Goal: Task Accomplishment & Management: Manage account settings

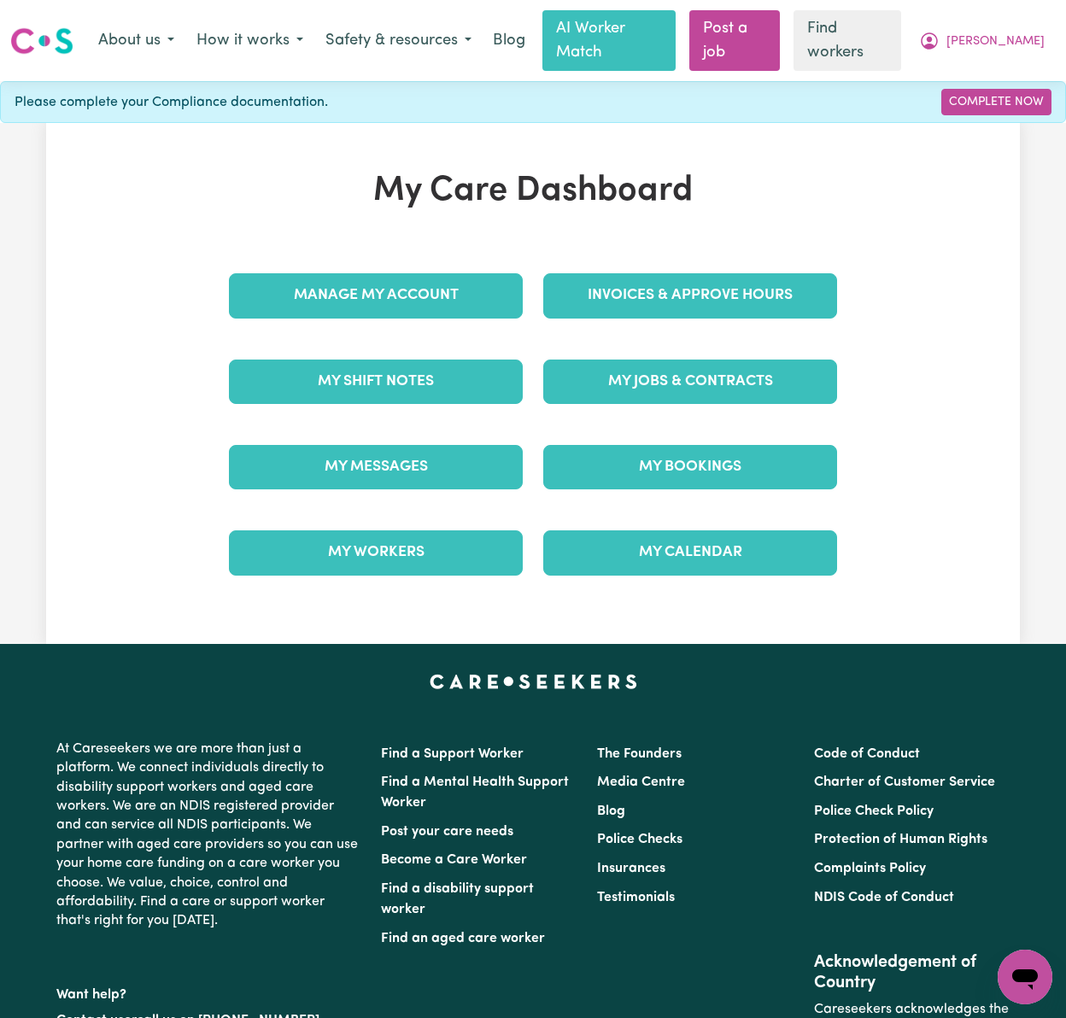
click at [76, 175] on div "My Care Dashboard Manage My Account Invoices & Approve Hours My Shift Notes My …" at bounding box center [532, 383] width 973 height 425
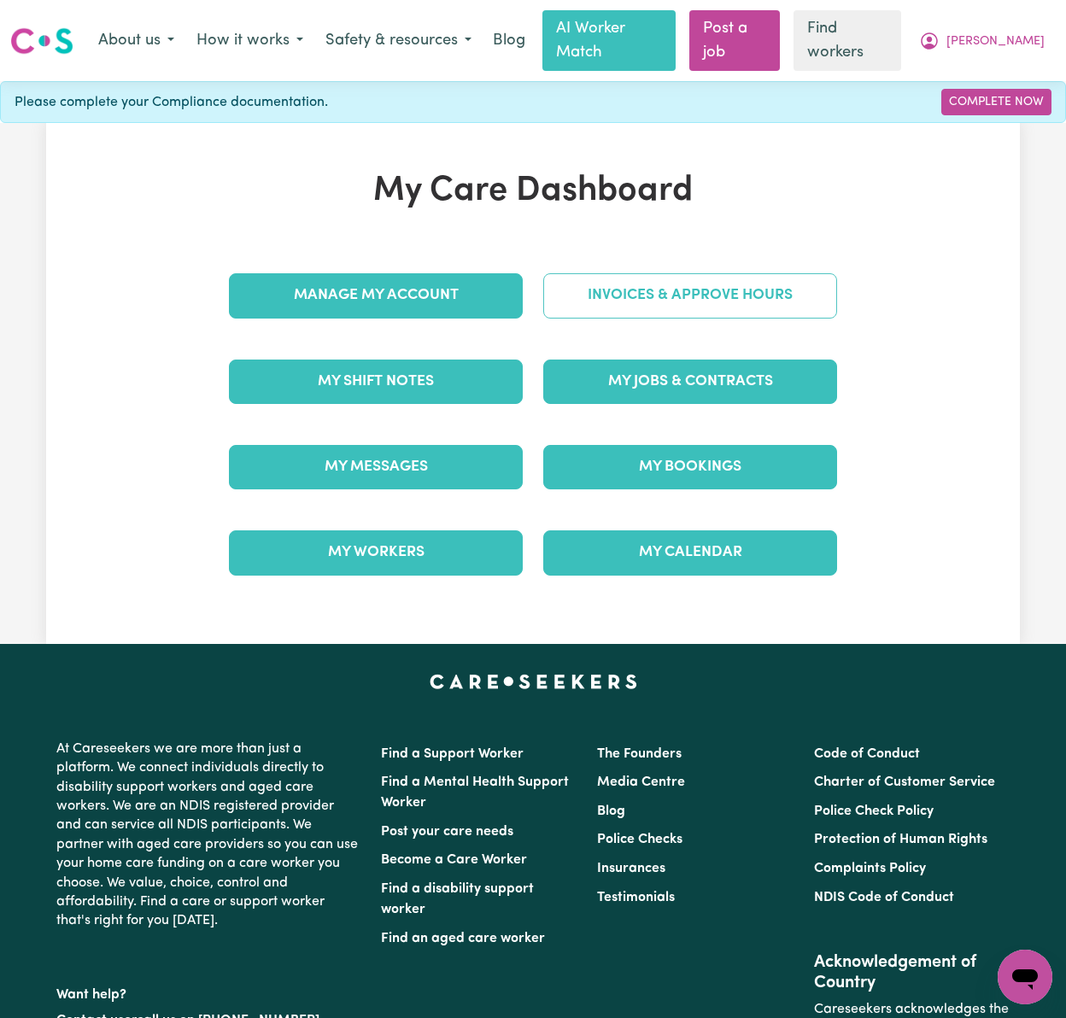
click at [777, 278] on link "Invoices & Approve Hours" at bounding box center [690, 295] width 294 height 44
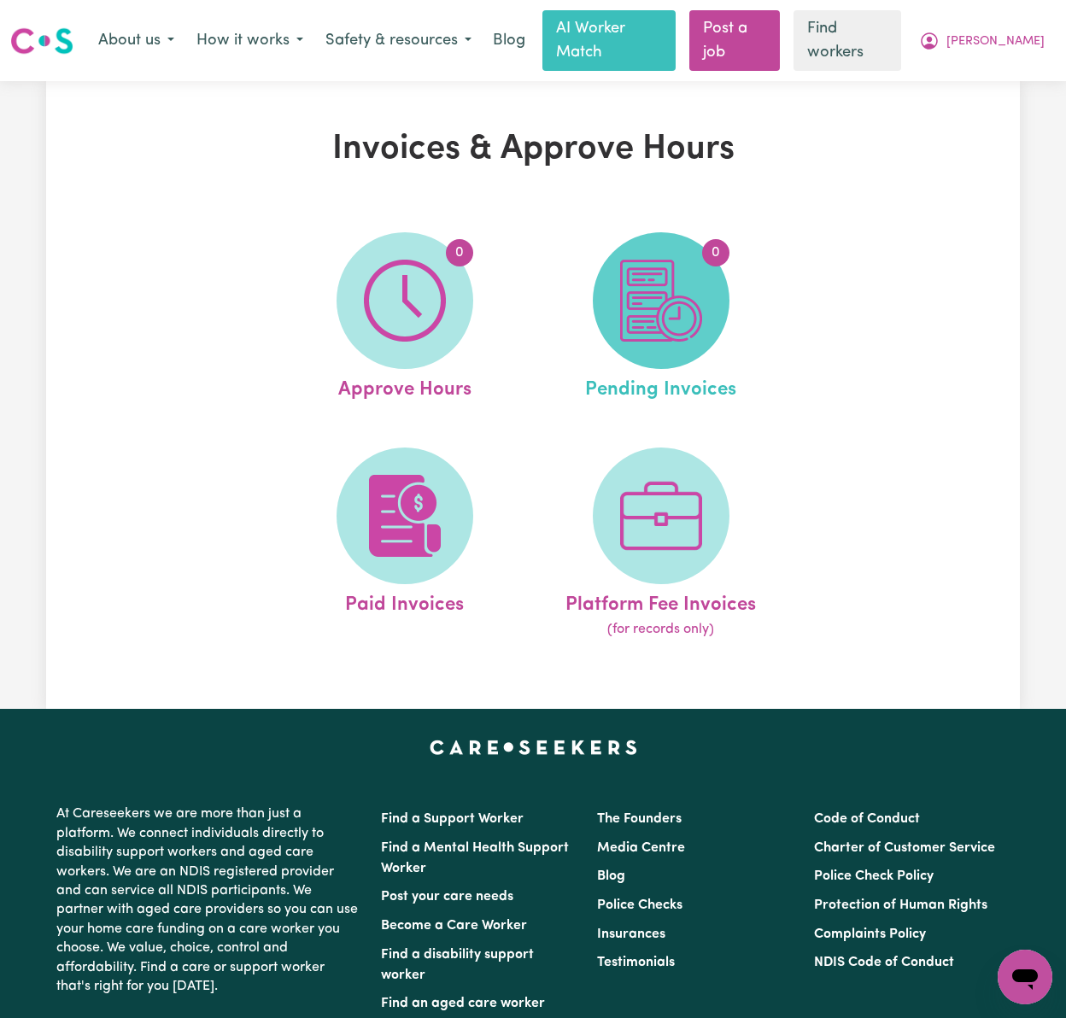
click at [649, 278] on img at bounding box center [661, 301] width 82 height 82
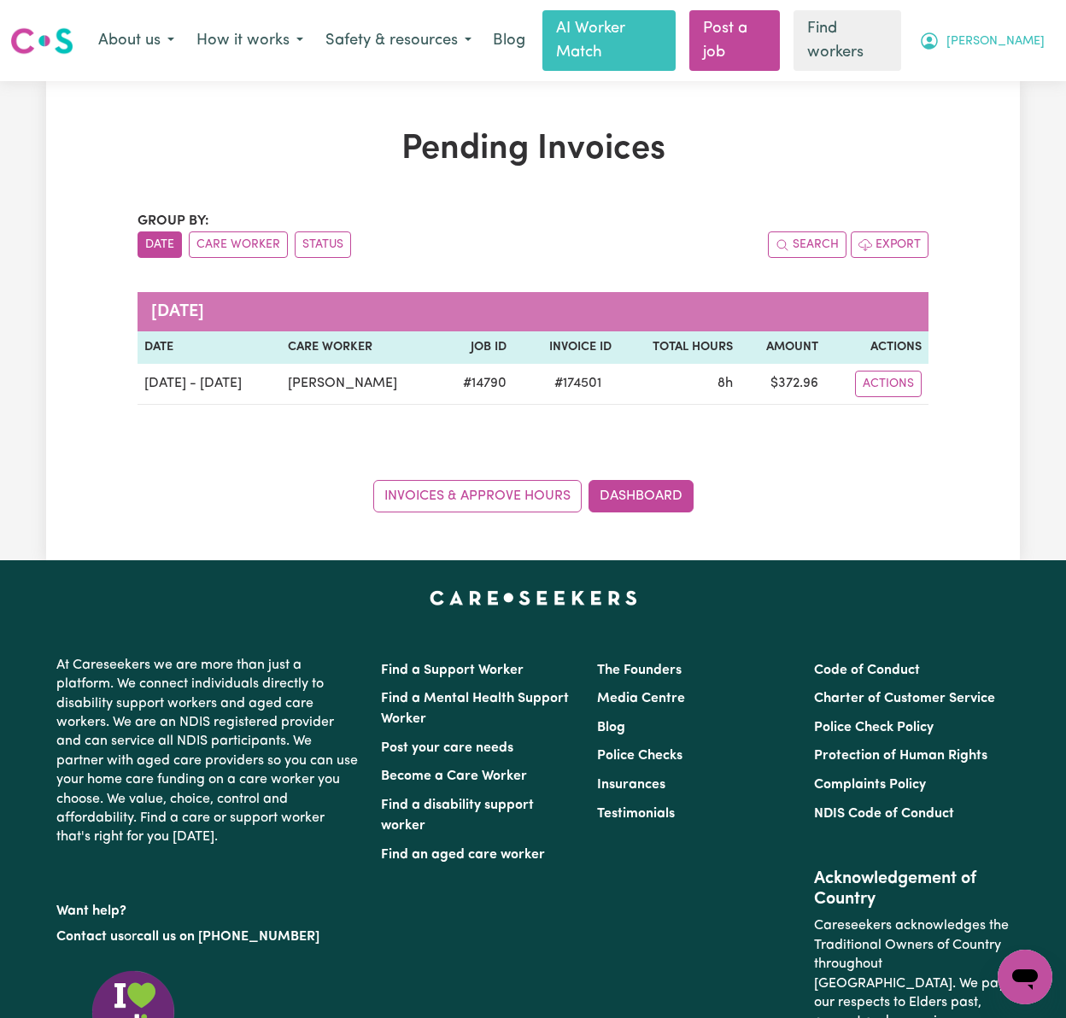
click at [1037, 32] on span "[PERSON_NAME]" at bounding box center [995, 41] width 98 height 19
click at [1032, 70] on link "My Dashboard" at bounding box center [987, 77] width 135 height 32
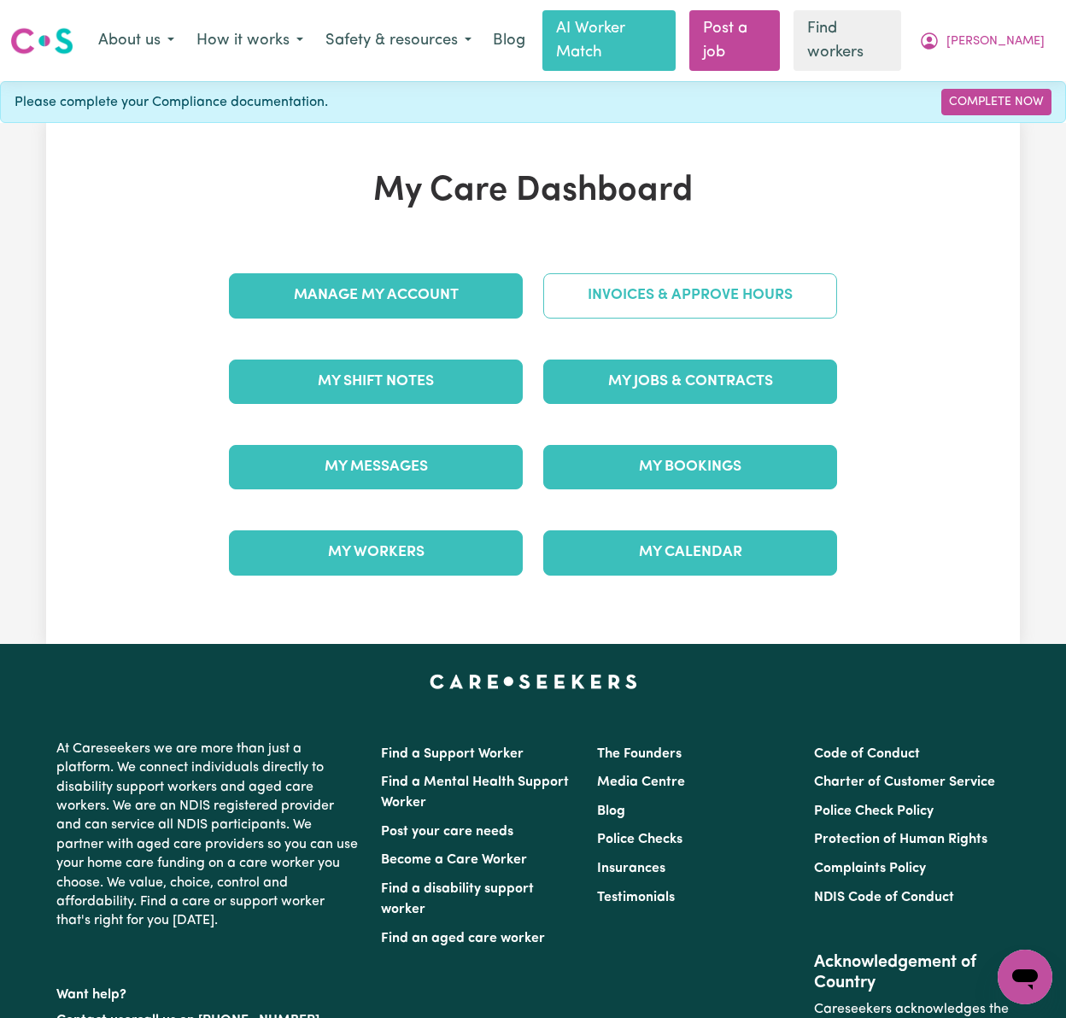
click at [623, 289] on link "Invoices & Approve Hours" at bounding box center [690, 295] width 294 height 44
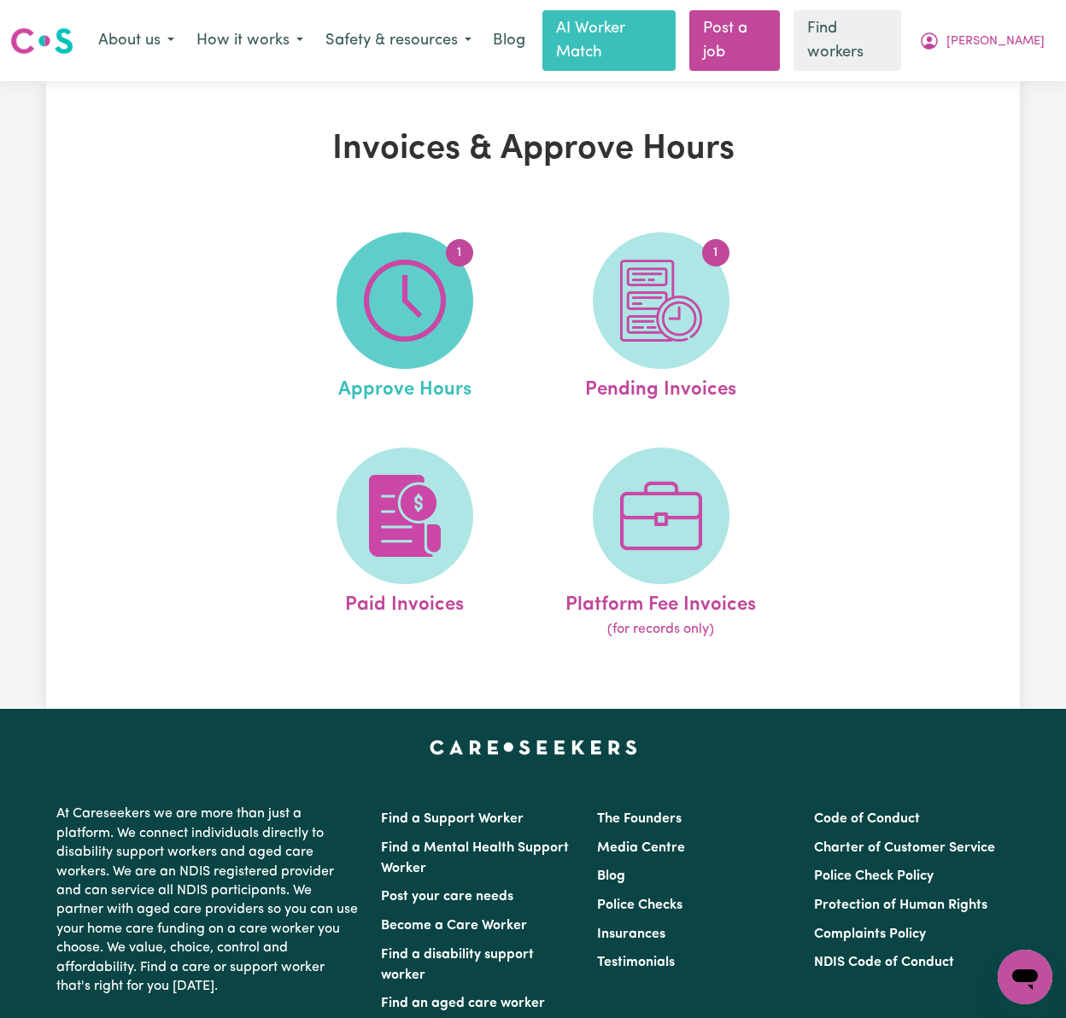
click at [430, 302] on img at bounding box center [405, 301] width 82 height 82
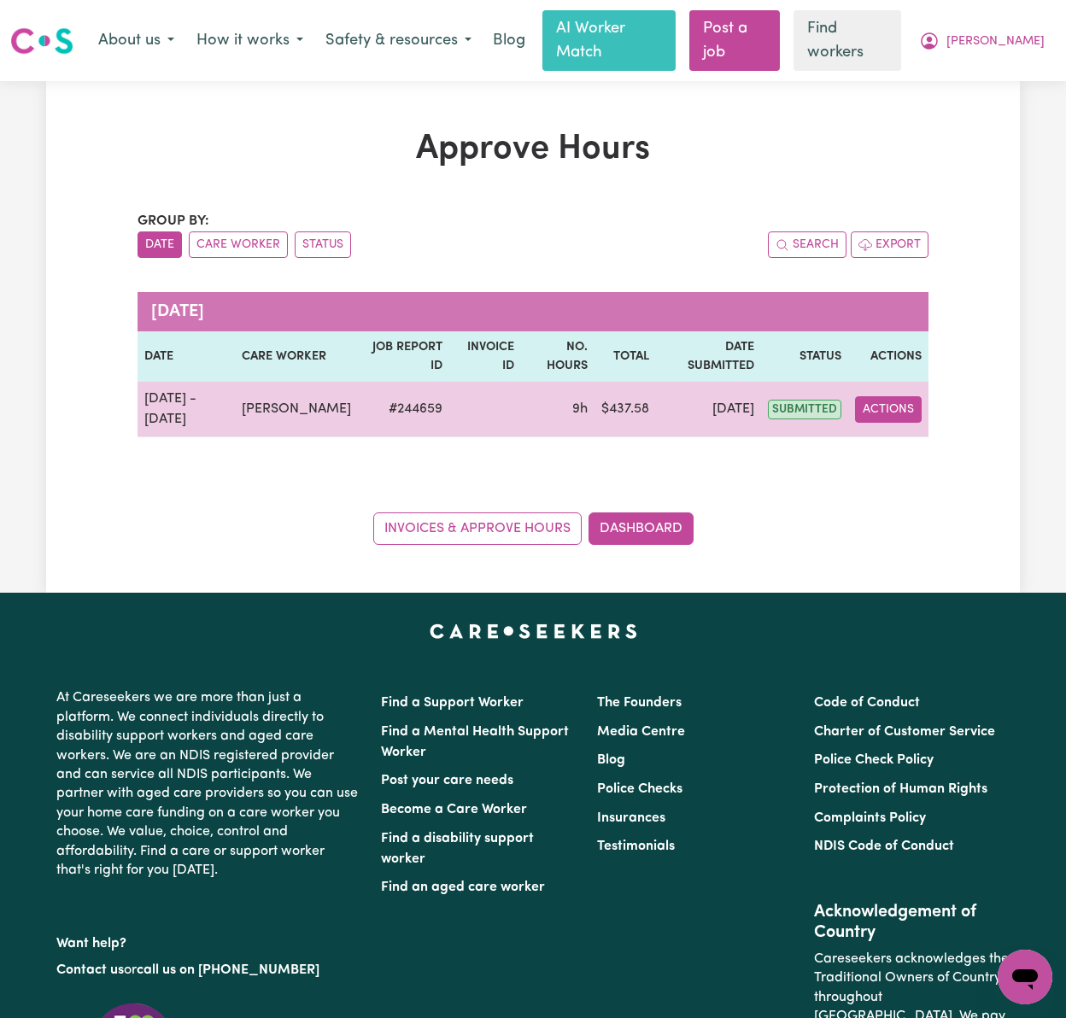
click at [903, 396] on button "Actions" at bounding box center [888, 409] width 67 height 26
click at [912, 432] on link "View Job Report" at bounding box center [929, 449] width 146 height 34
select select "pm"
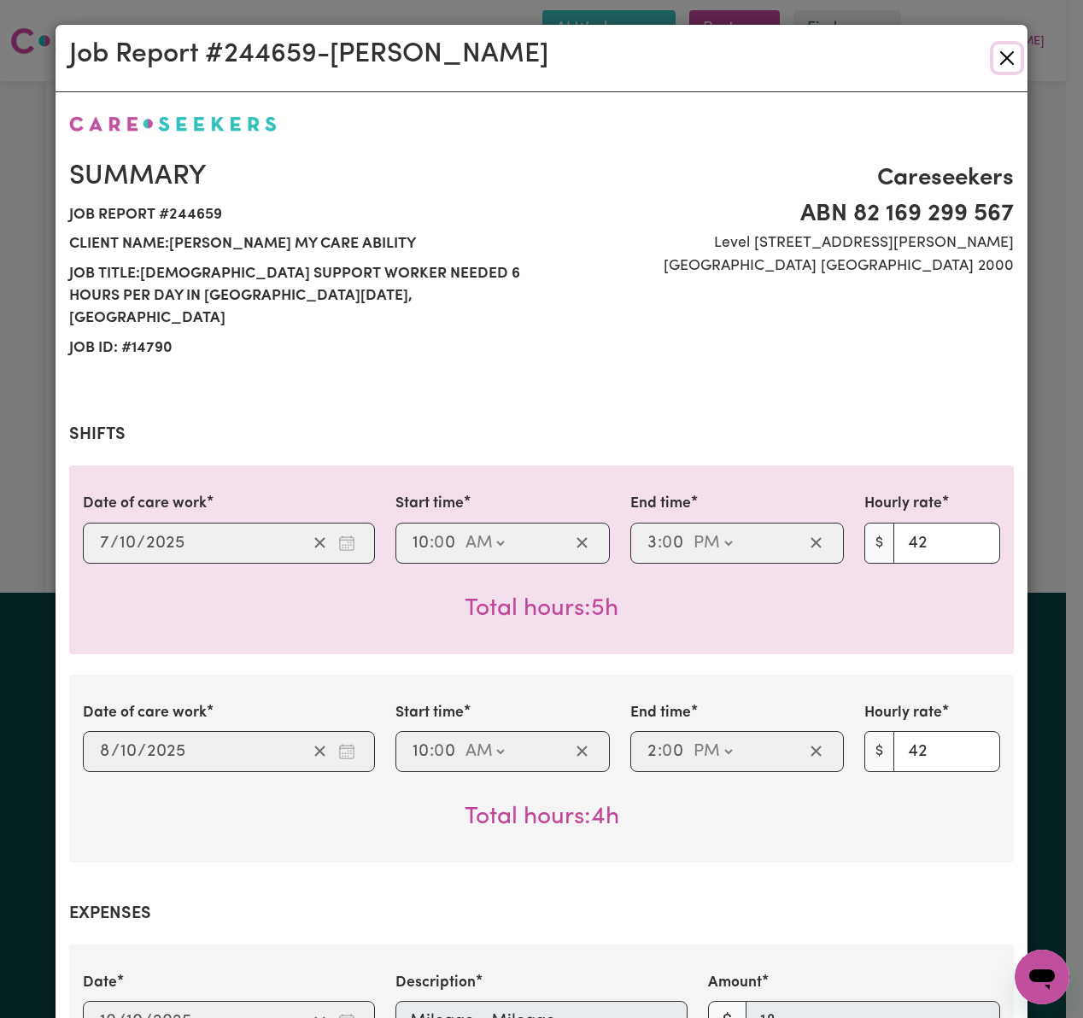
click at [1011, 67] on button "Close" at bounding box center [1006, 57] width 27 height 27
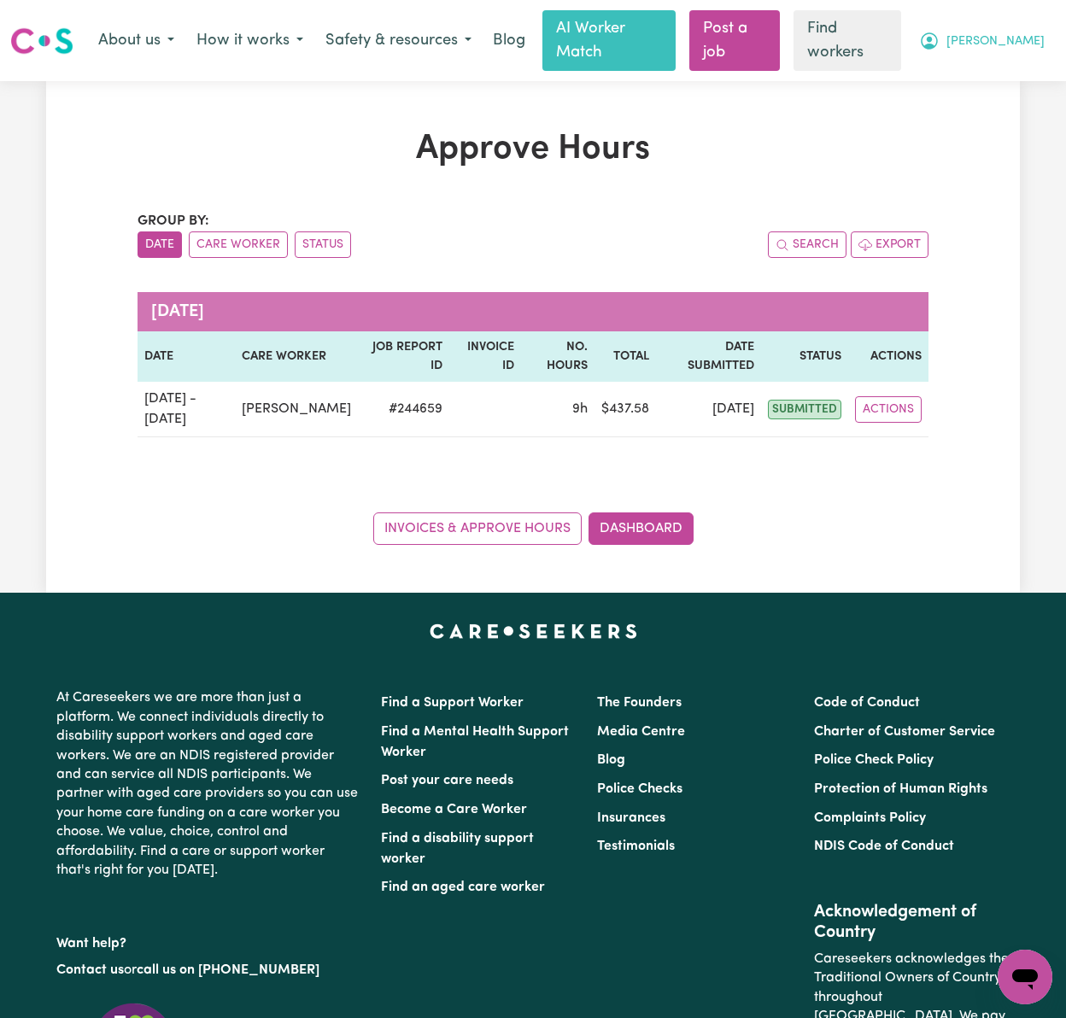
click at [1021, 32] on span "[PERSON_NAME]" at bounding box center [995, 41] width 98 height 19
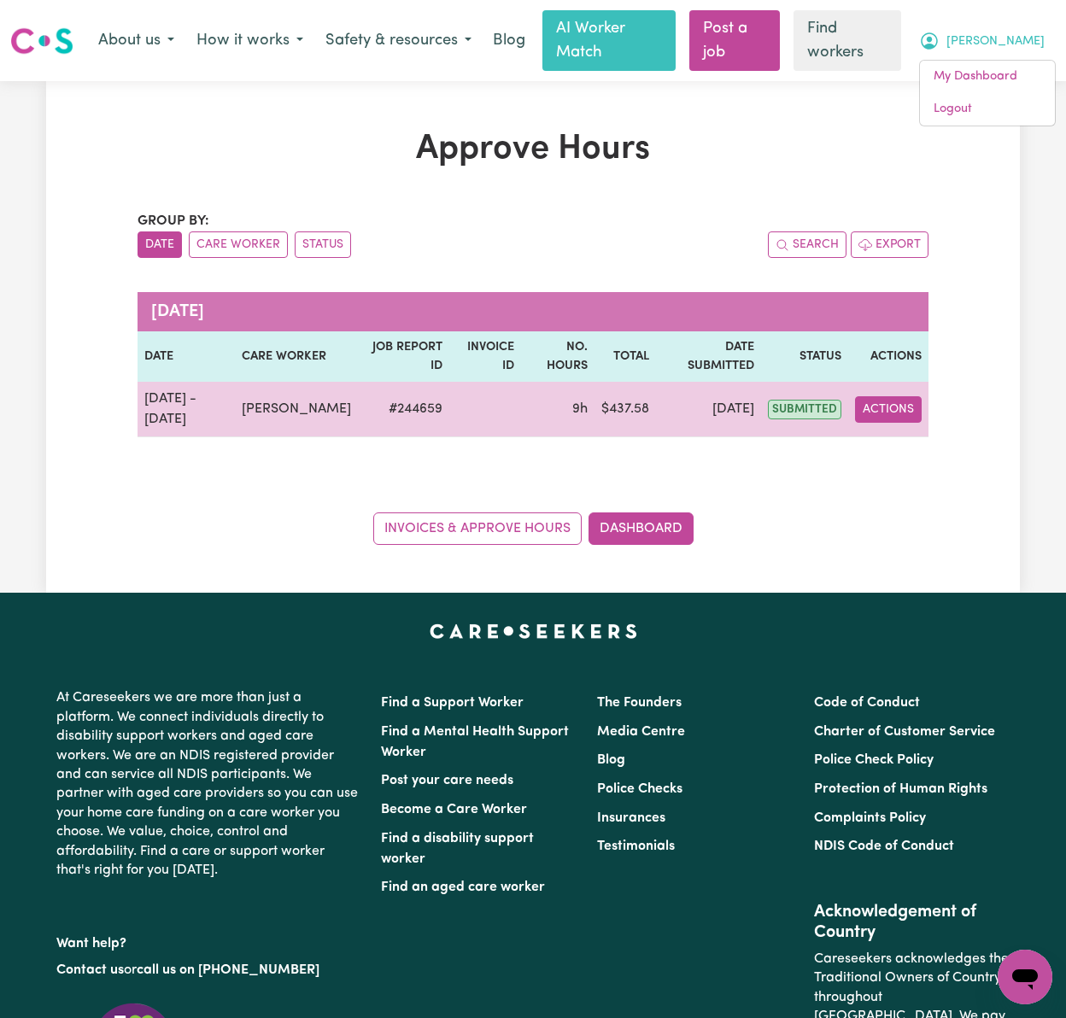
click at [886, 396] on button "Actions" at bounding box center [888, 409] width 67 height 26
click at [896, 432] on link "View Job Report" at bounding box center [929, 449] width 146 height 34
select select "pm"
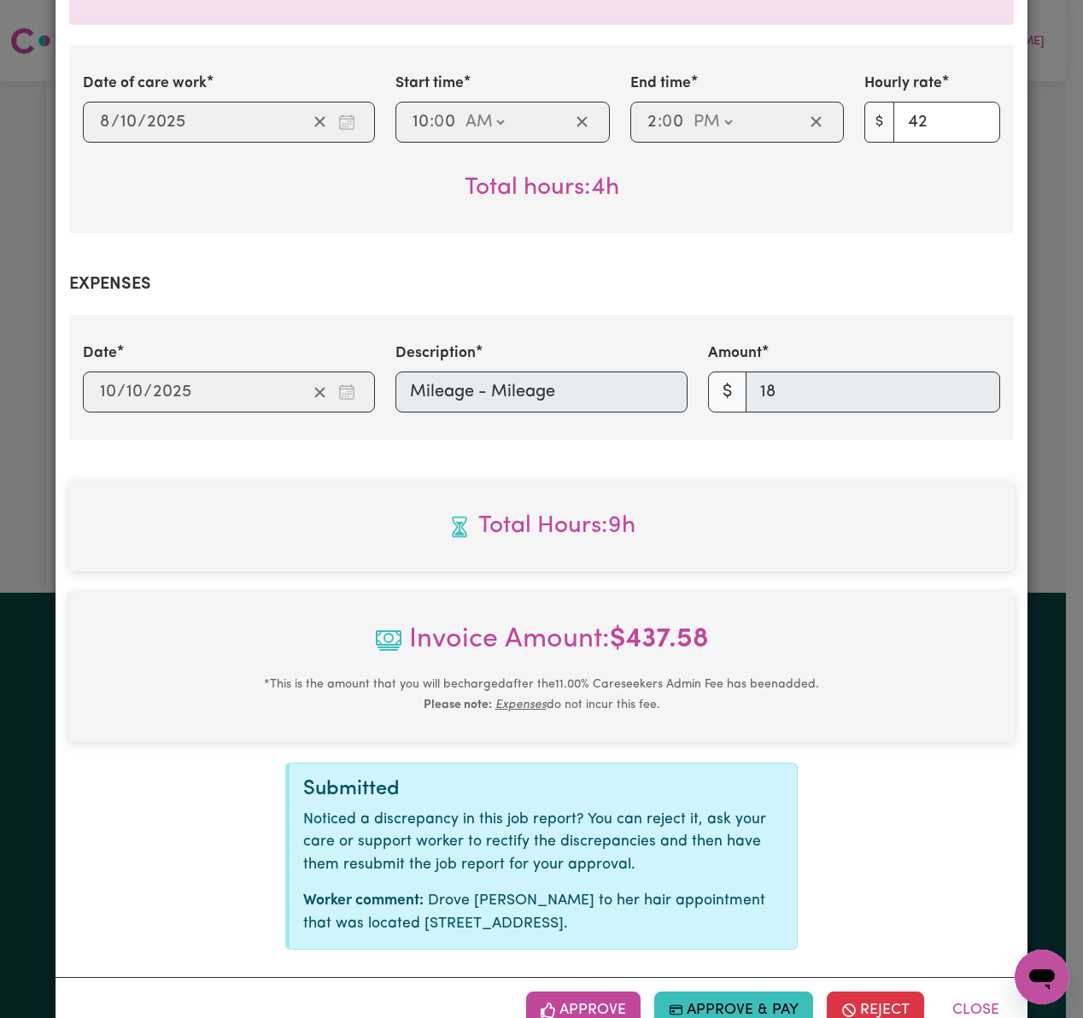
scroll to position [661, 0]
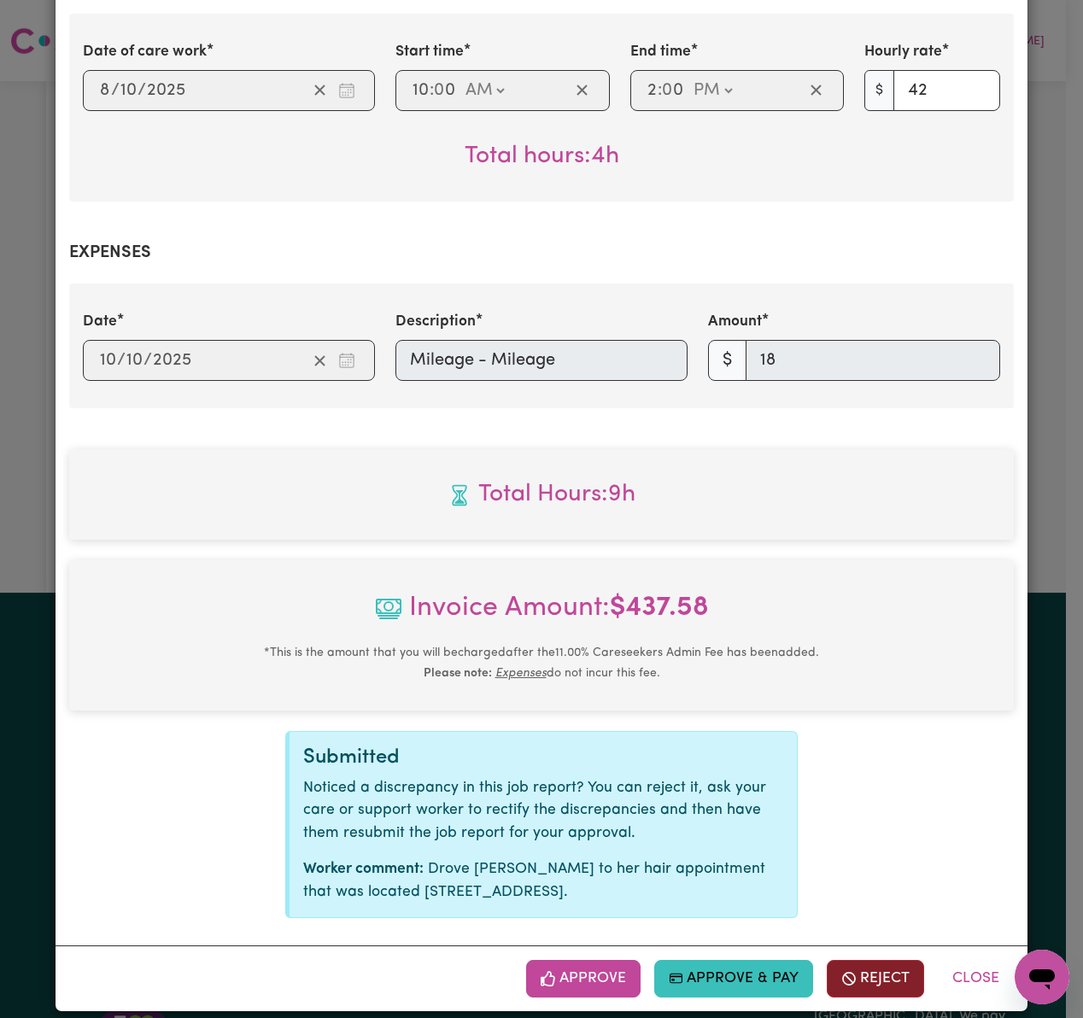
click at [873, 960] on button "Reject" at bounding box center [875, 979] width 97 height 38
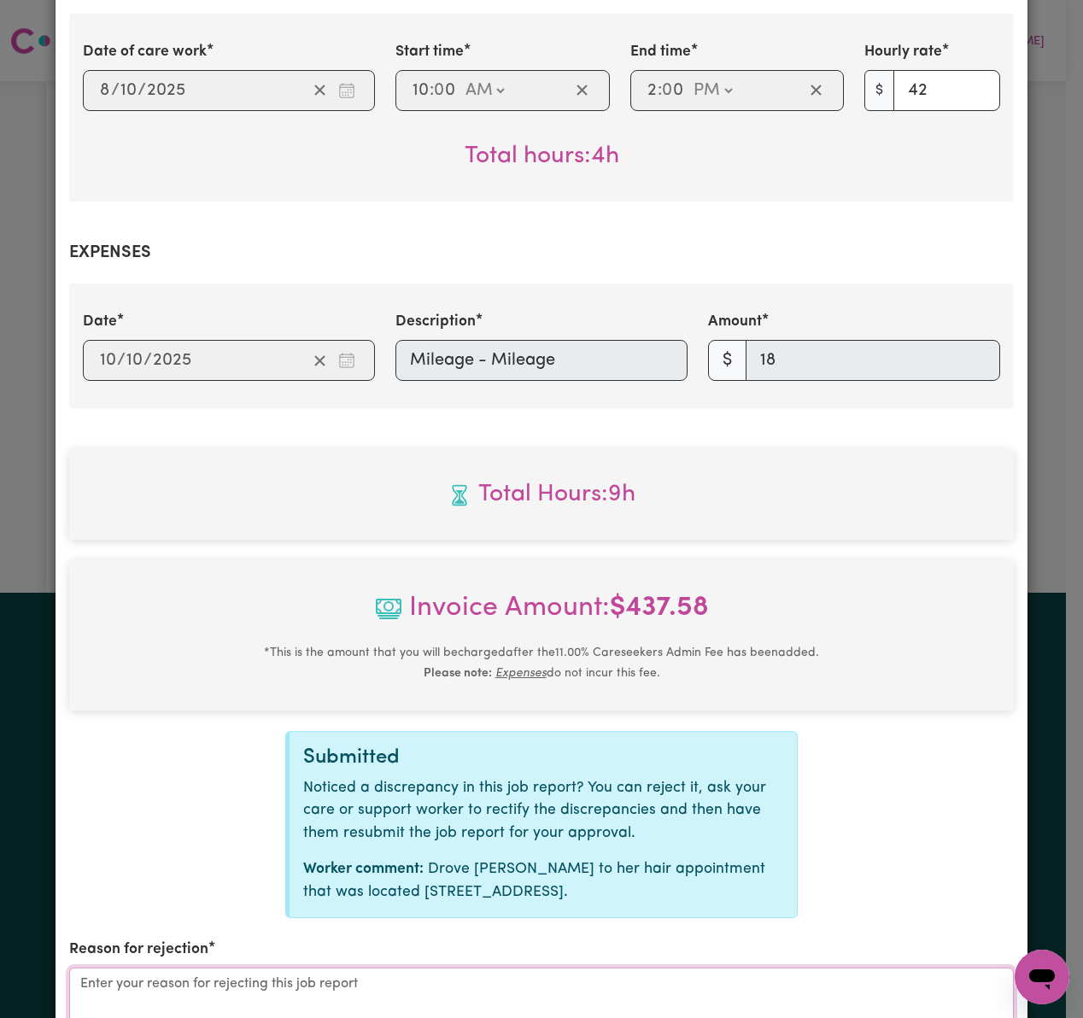
click at [533, 980] on textarea "Reason for rejection" at bounding box center [541, 1031] width 944 height 128
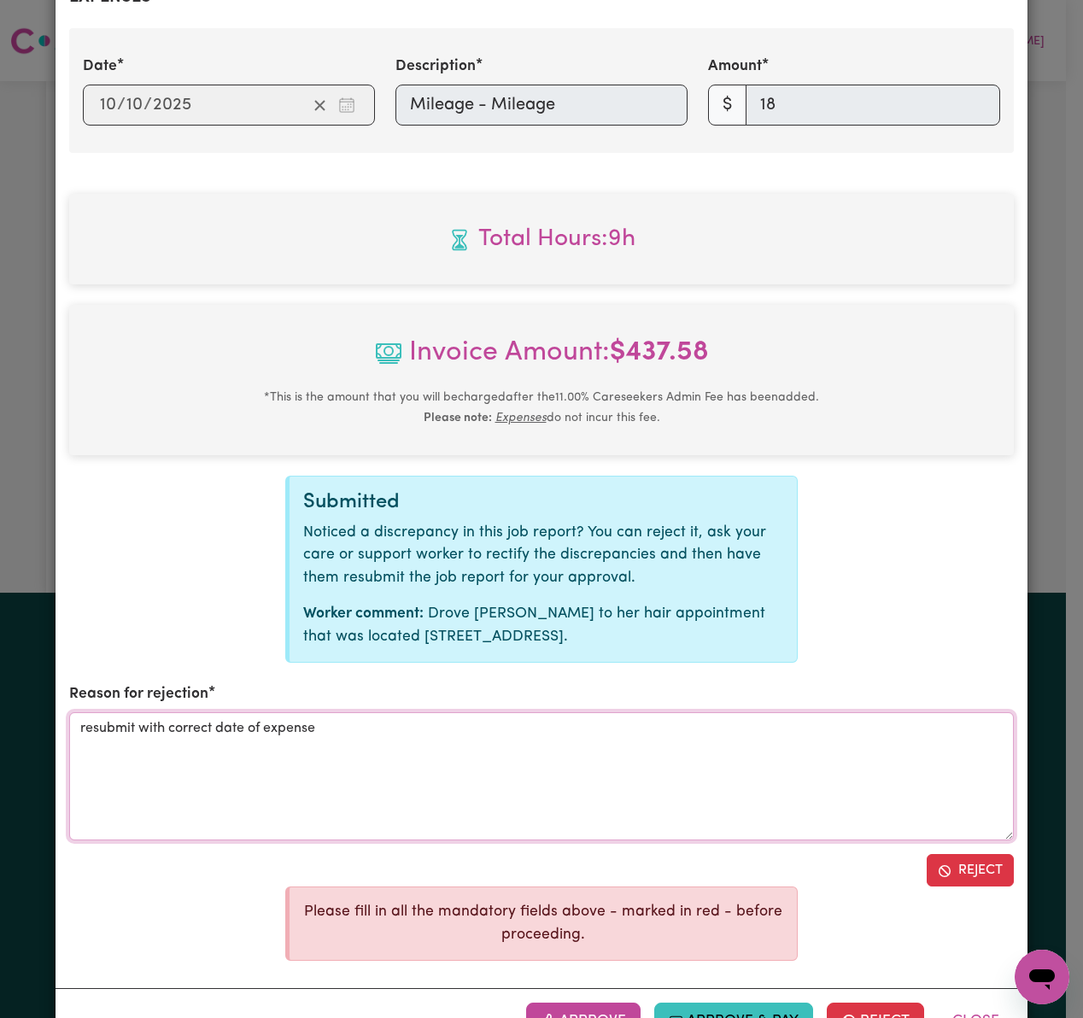
scroll to position [961, 0]
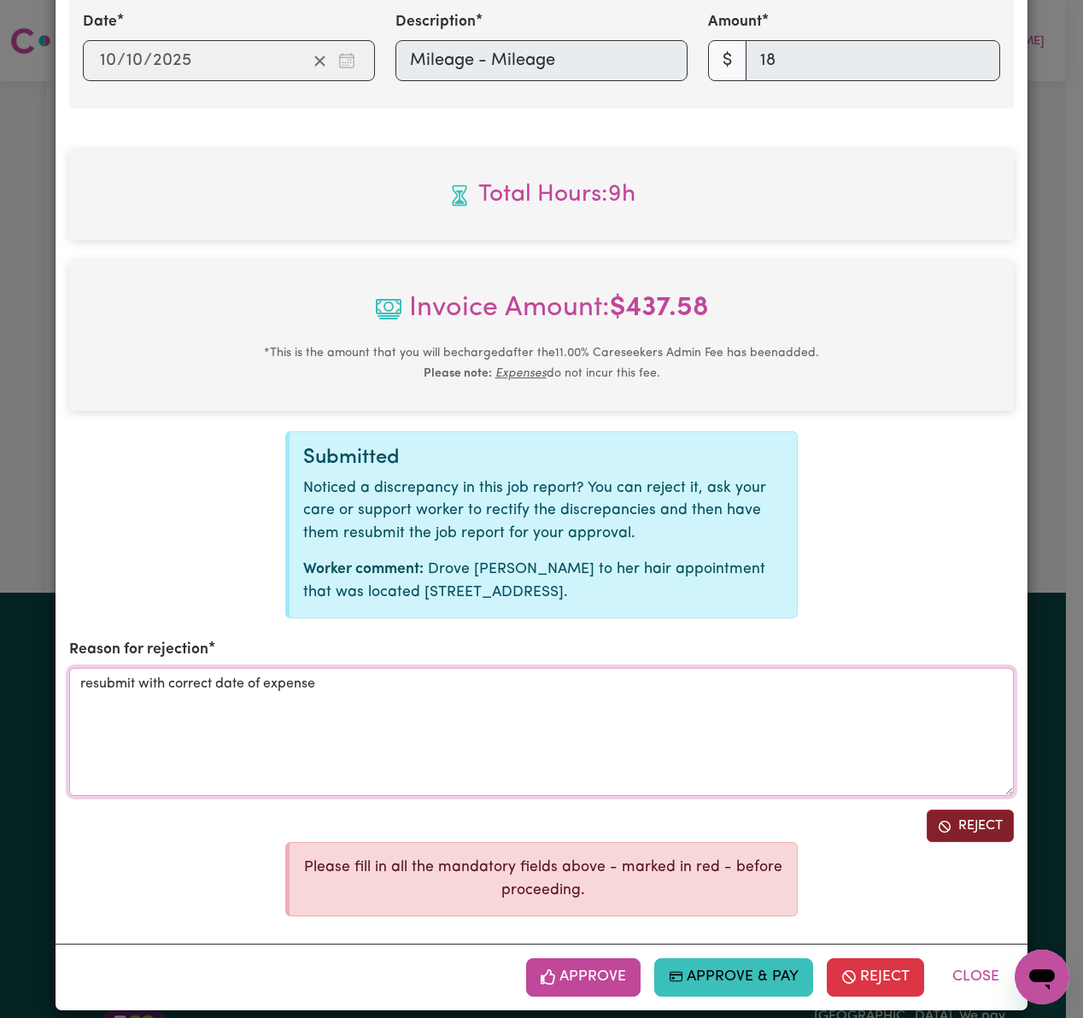
type textarea "resubmit with correct date of expense"
click at [953, 817] on button "Reject" at bounding box center [970, 826] width 87 height 32
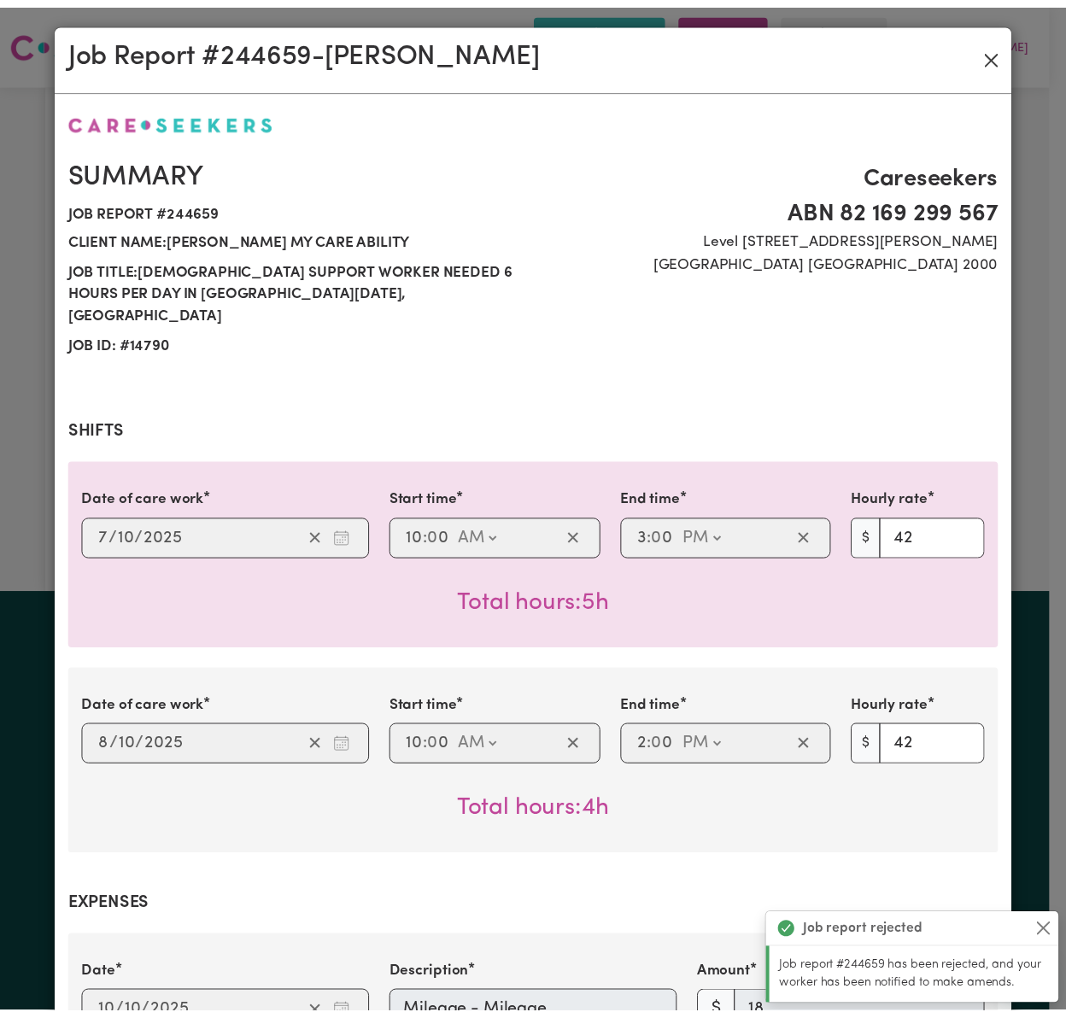
scroll to position [0, 0]
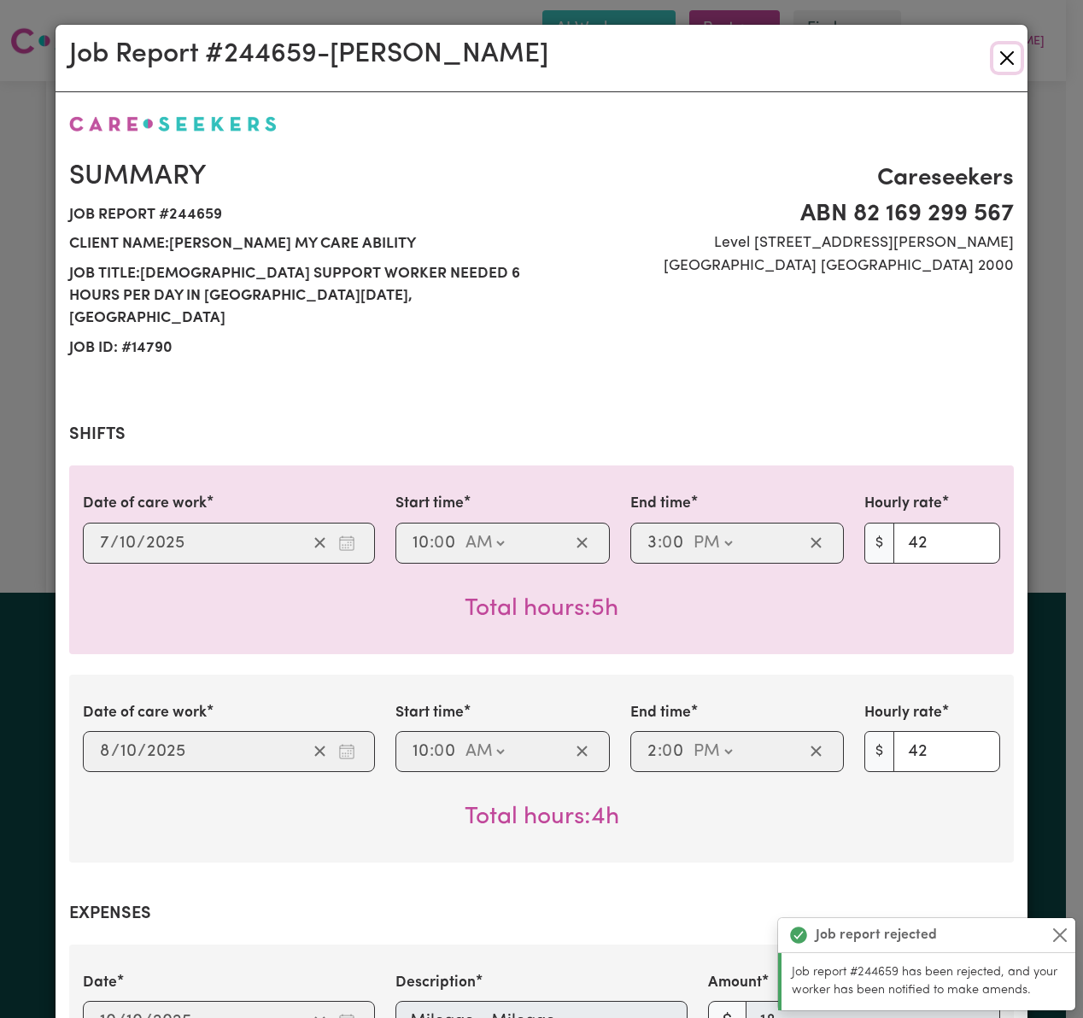
click at [993, 53] on button "Close" at bounding box center [1006, 57] width 27 height 27
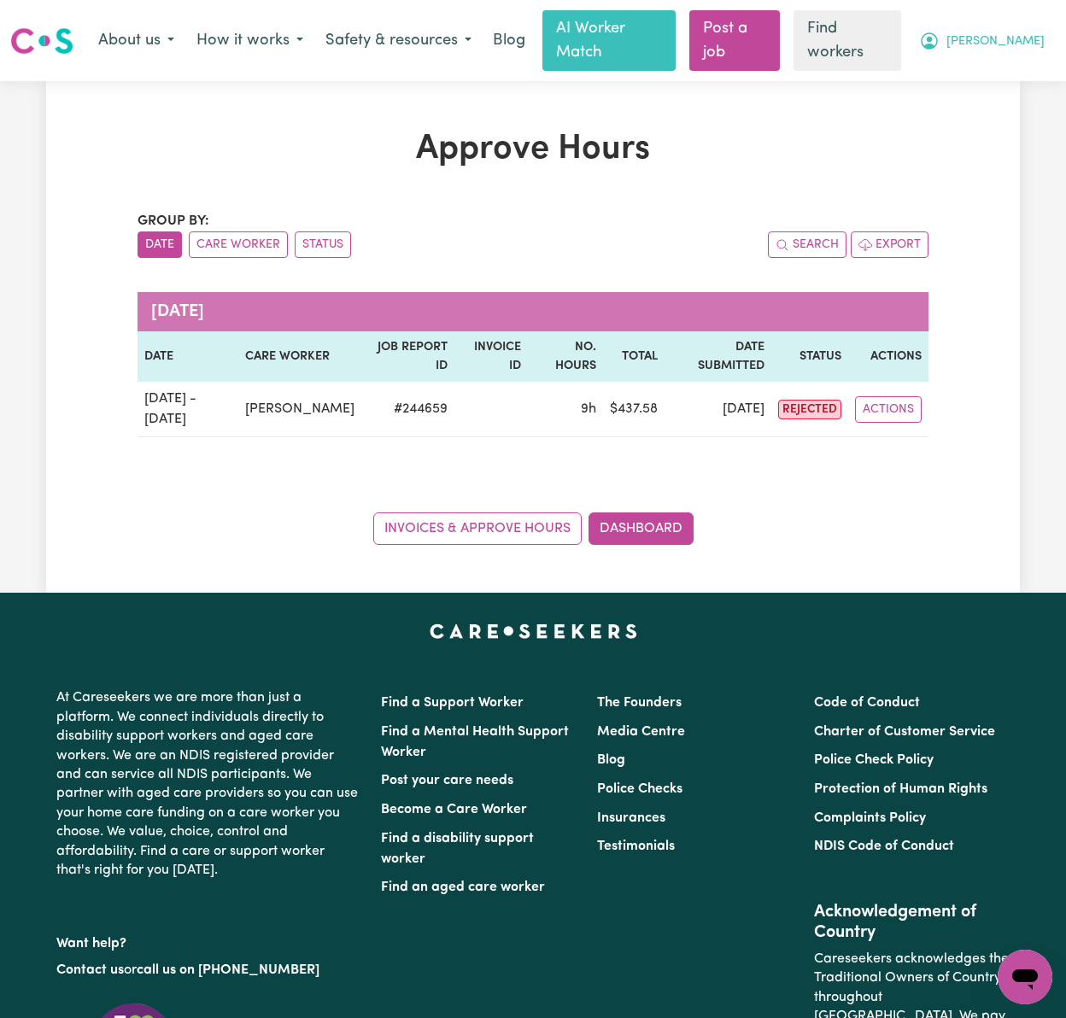
click at [1013, 23] on button "[PERSON_NAME]" at bounding box center [982, 41] width 148 height 36
click at [1026, 102] on link "Logout" at bounding box center [987, 109] width 135 height 32
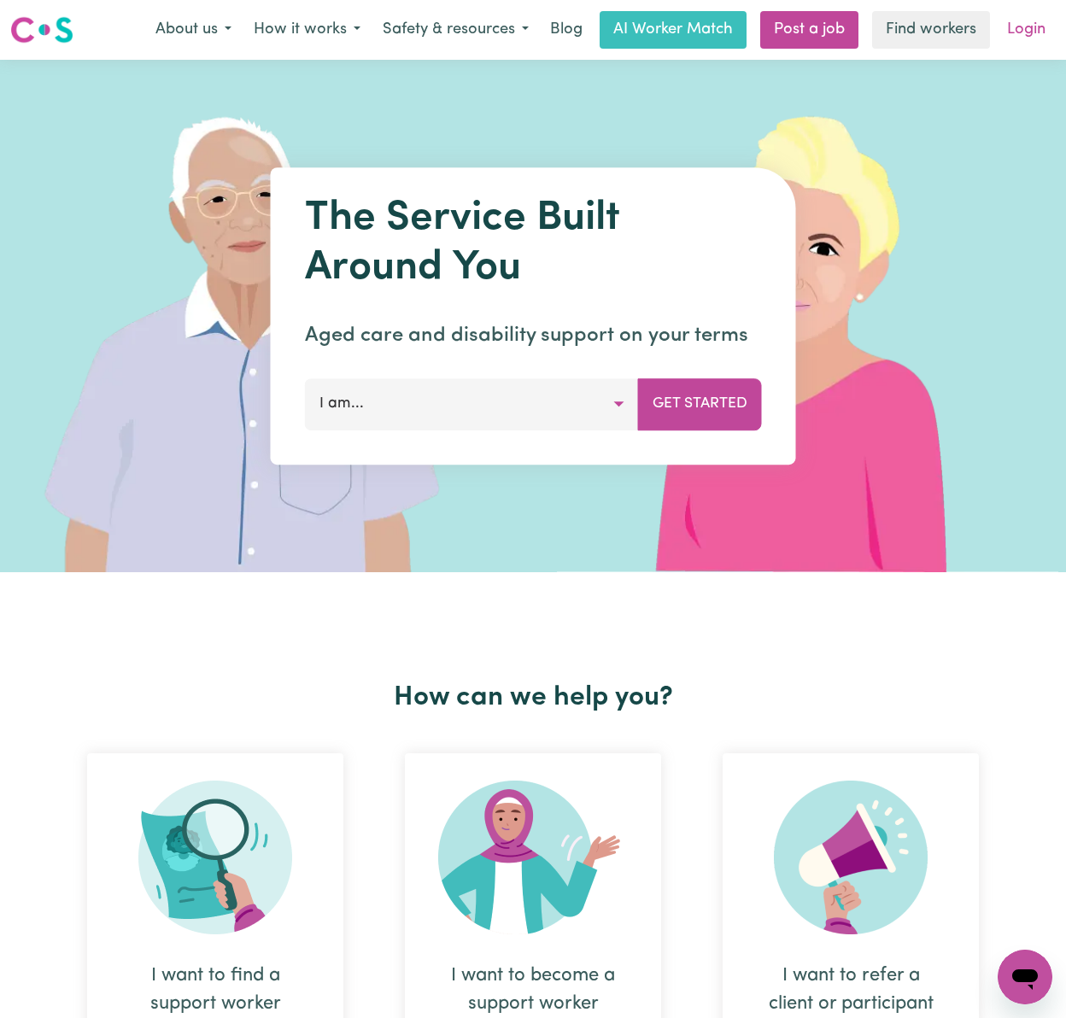
click at [1039, 36] on link "Login" at bounding box center [1026, 30] width 59 height 38
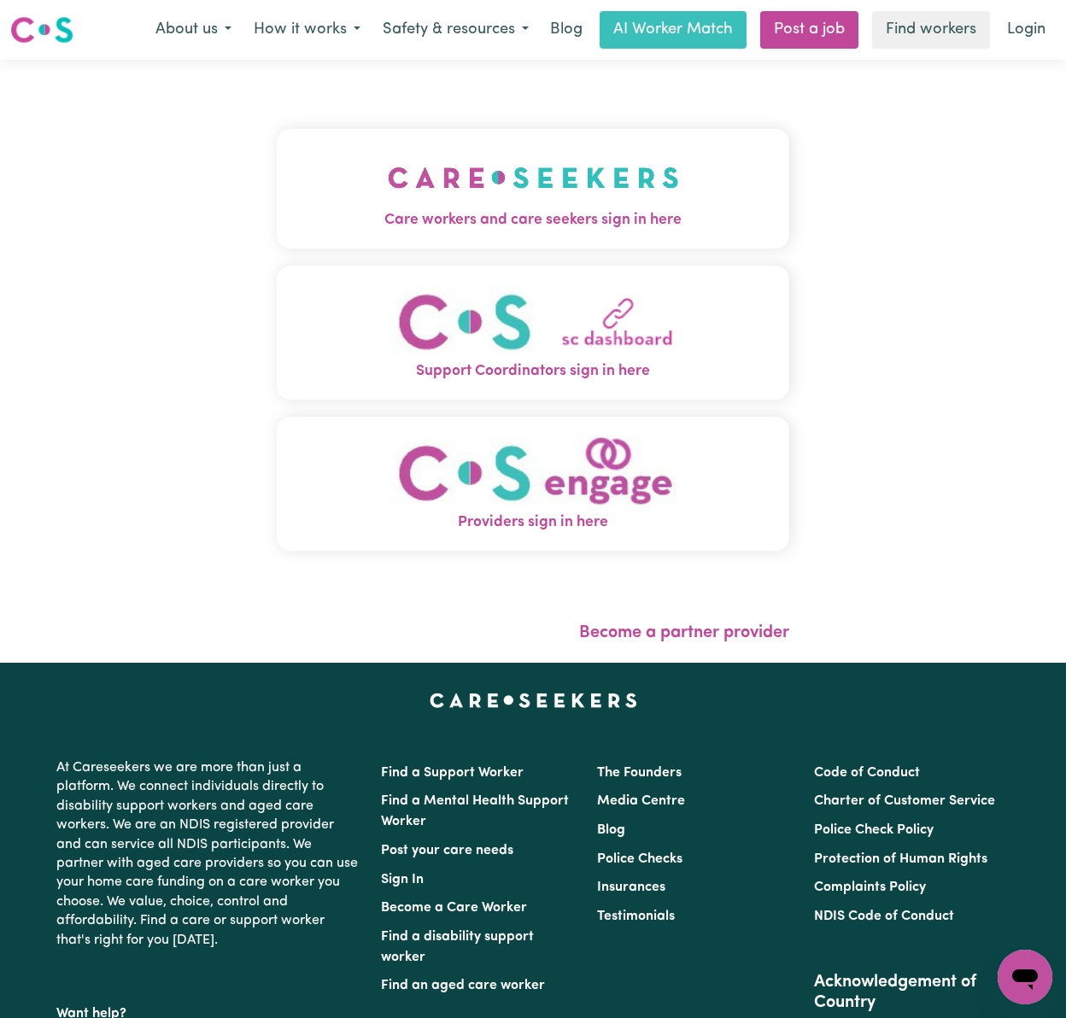
click at [547, 182] on img "Care workers and care seekers sign in here" at bounding box center [533, 177] width 291 height 63
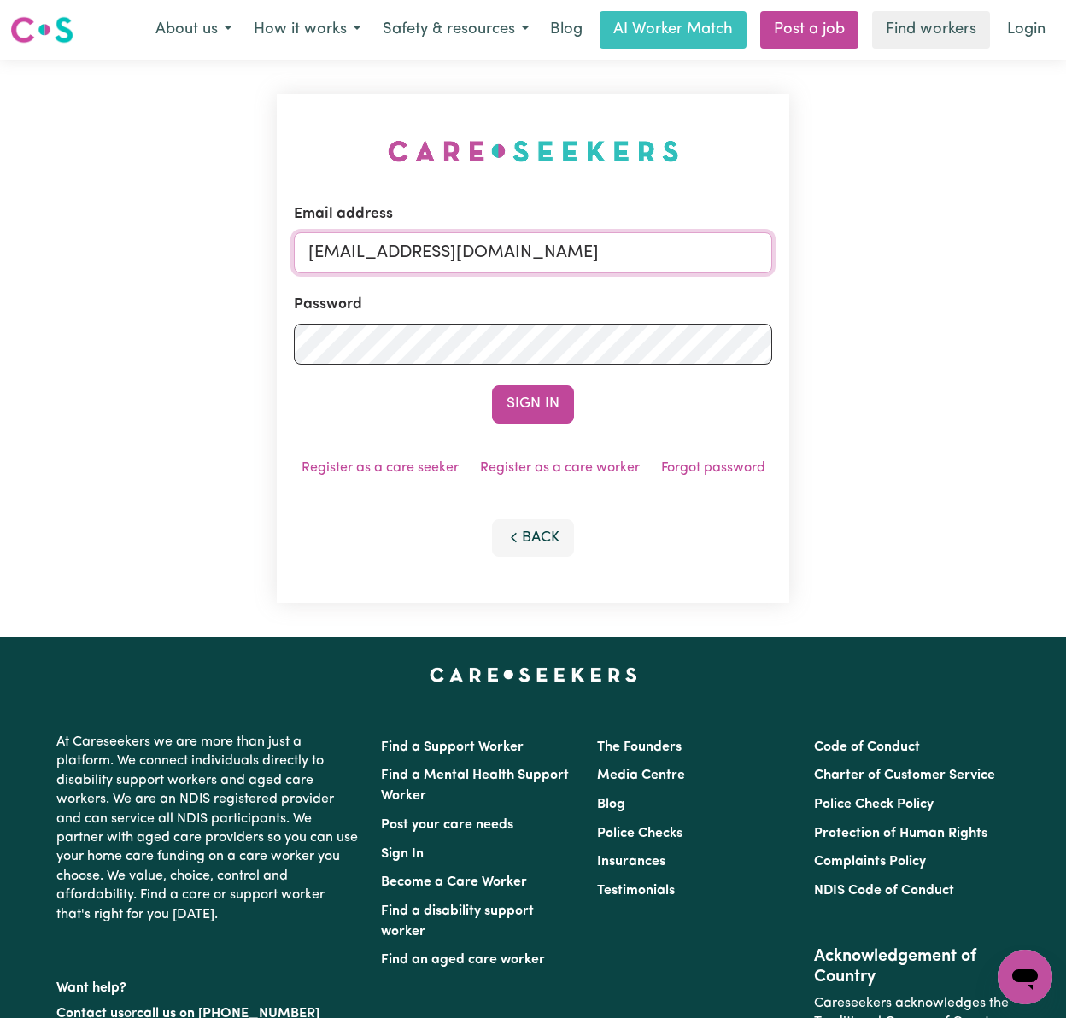
click at [511, 257] on input "[EMAIL_ADDRESS][DOMAIN_NAME]" at bounding box center [533, 252] width 478 height 41
drag, startPoint x: 394, startPoint y: 246, endPoint x: 910, endPoint y: 254, distance: 516.7
click at [910, 254] on div "Email address [EMAIL_ADDRESS][DOMAIN_NAME] Password Sign In Register as a care …" at bounding box center [533, 348] width 1066 height 577
type input "superuser~[EMAIL_ADDRESS][DOMAIN_NAME]"
click at [492, 385] on button "Sign In" at bounding box center [533, 404] width 82 height 38
